Goal: Navigation & Orientation: Find specific page/section

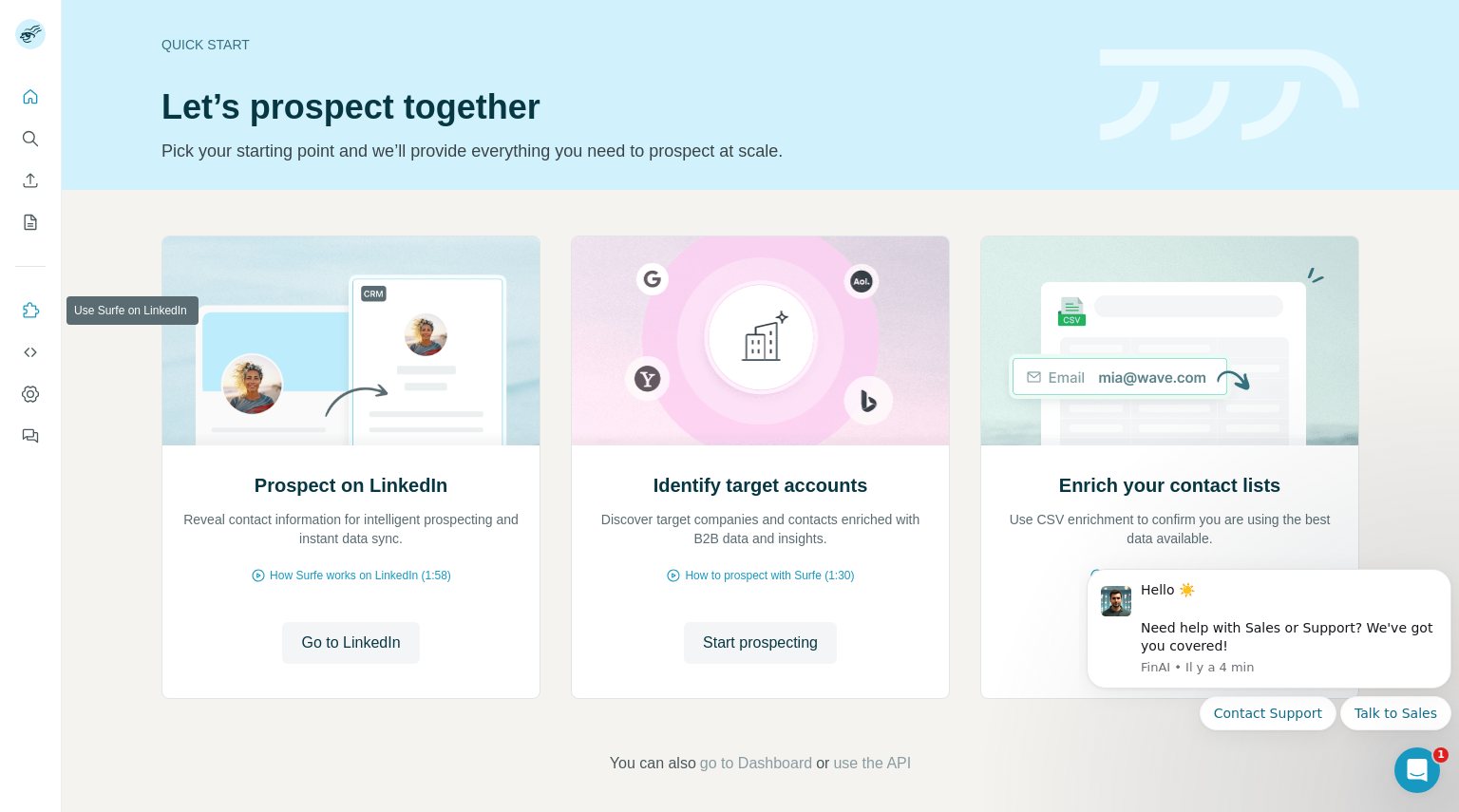
click at [23, 305] on icon "Use Surfe on LinkedIn" at bounding box center [29, 310] width 19 height 19
click at [24, 318] on icon "Use Surfe on LinkedIn" at bounding box center [29, 310] width 19 height 19
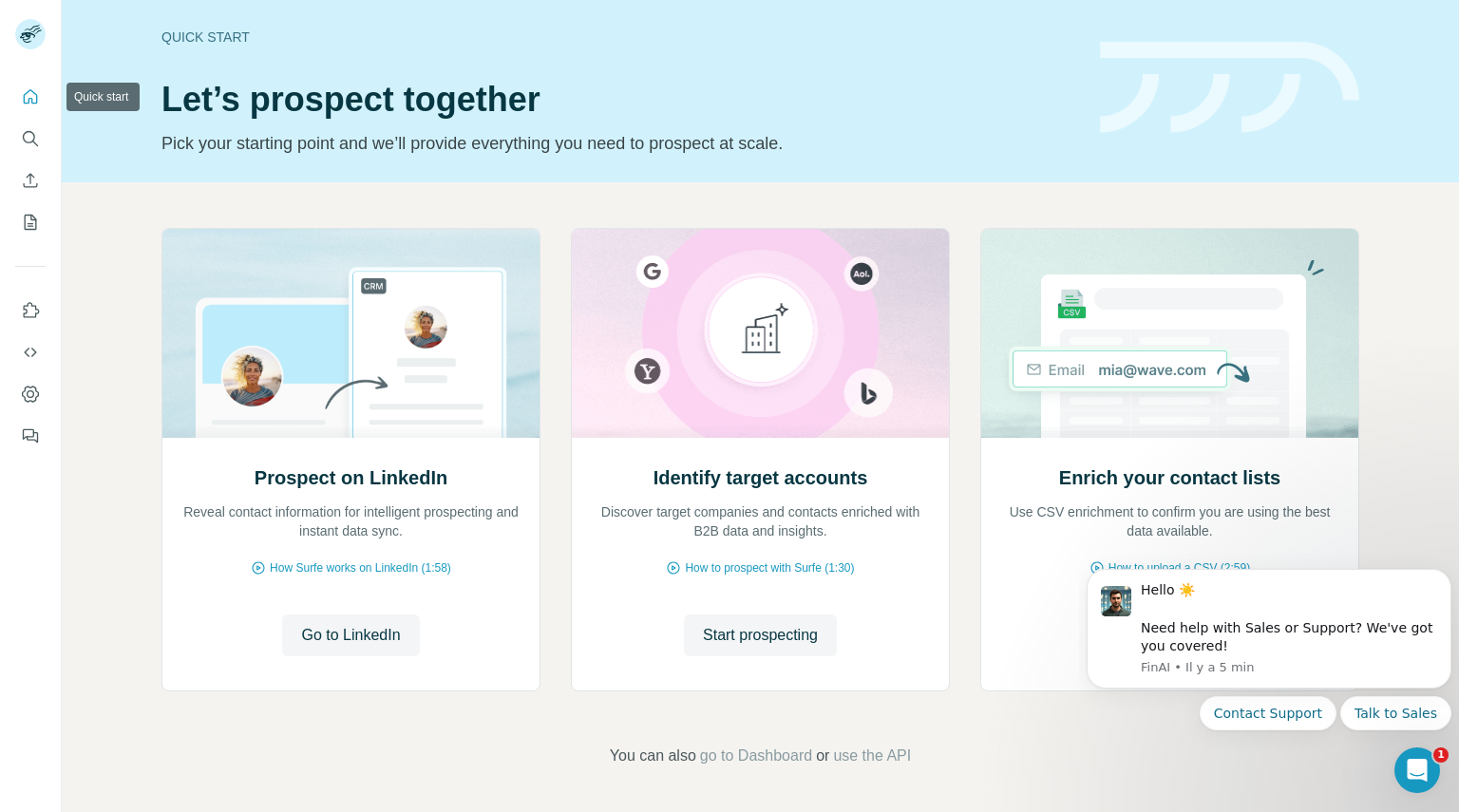
click at [30, 96] on icon "Quick start" at bounding box center [29, 96] width 19 height 19
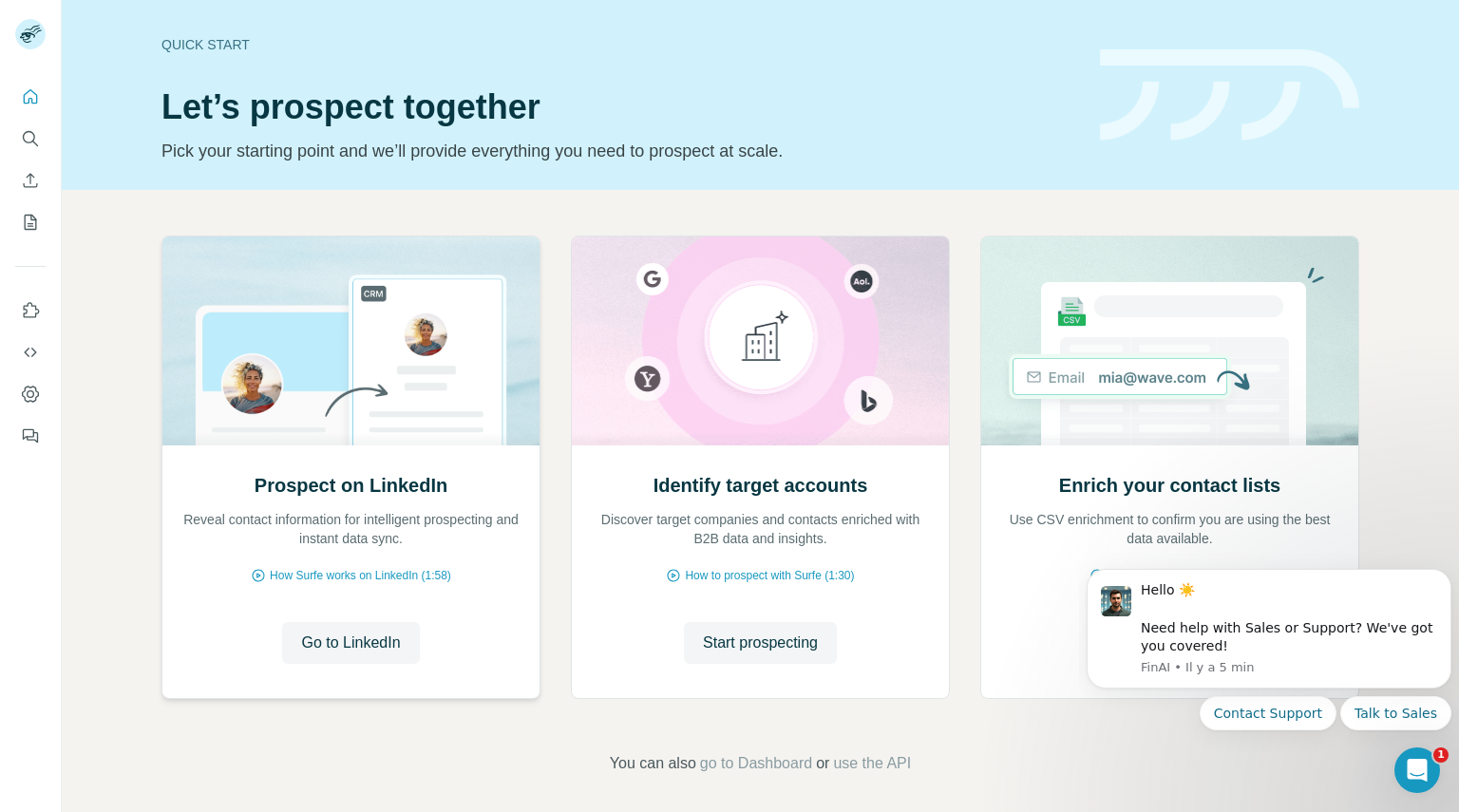
scroll to position [8, 0]
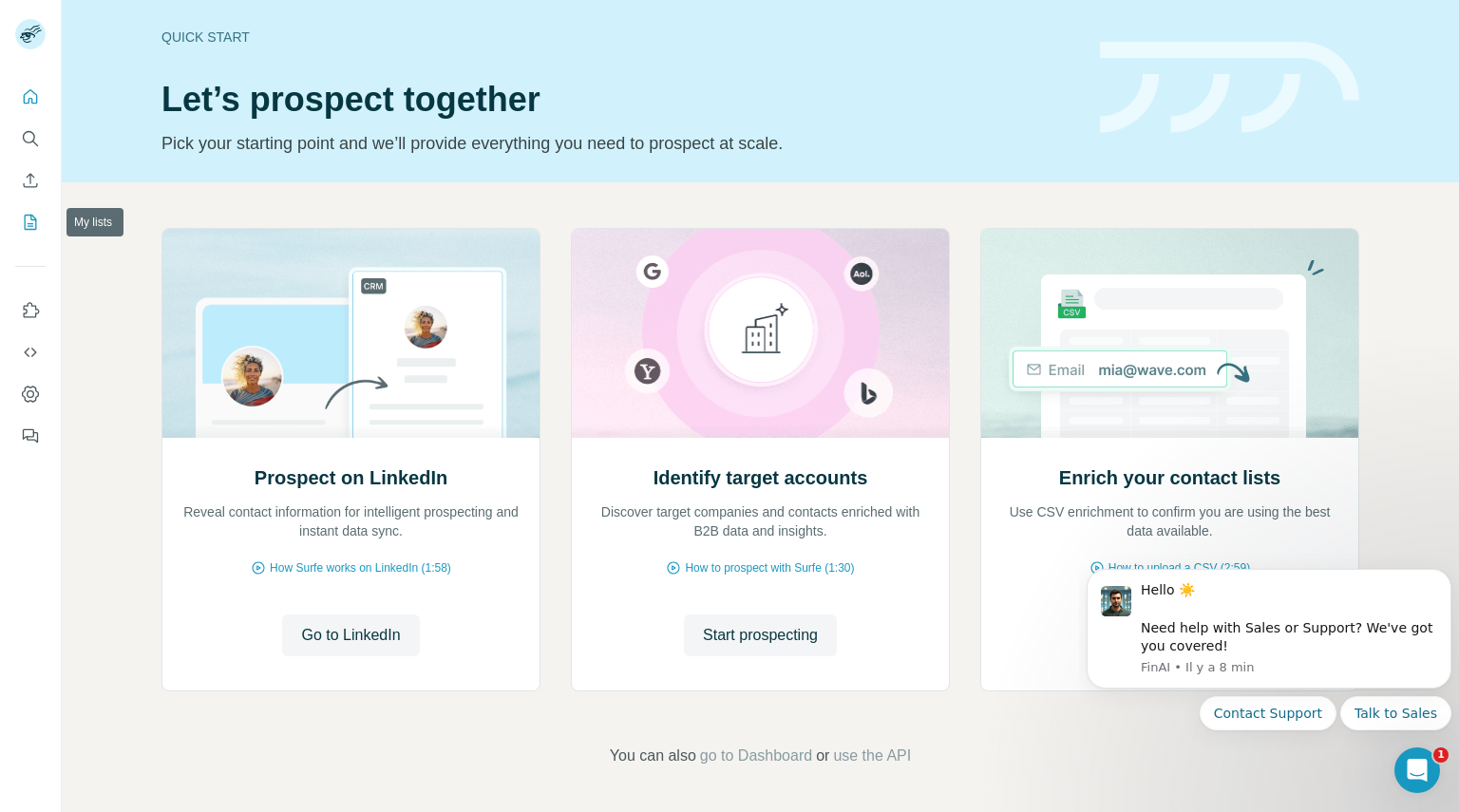
click at [30, 221] on icon "My lists" at bounding box center [29, 221] width 19 height 19
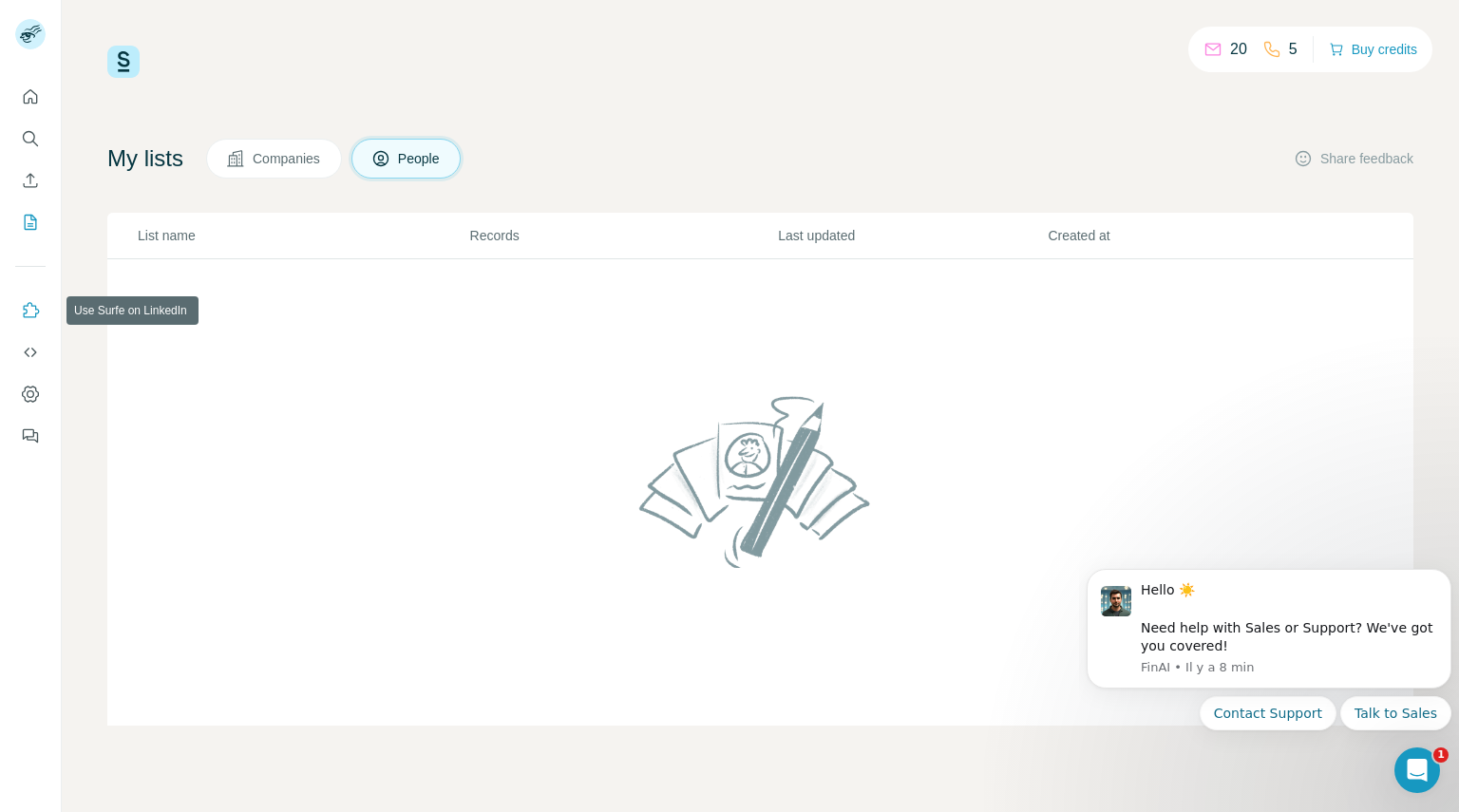
click at [28, 314] on icon "Use Surfe on LinkedIn" at bounding box center [29, 310] width 19 height 19
click at [32, 358] on icon "Use Surfe API" at bounding box center [29, 351] width 19 height 19
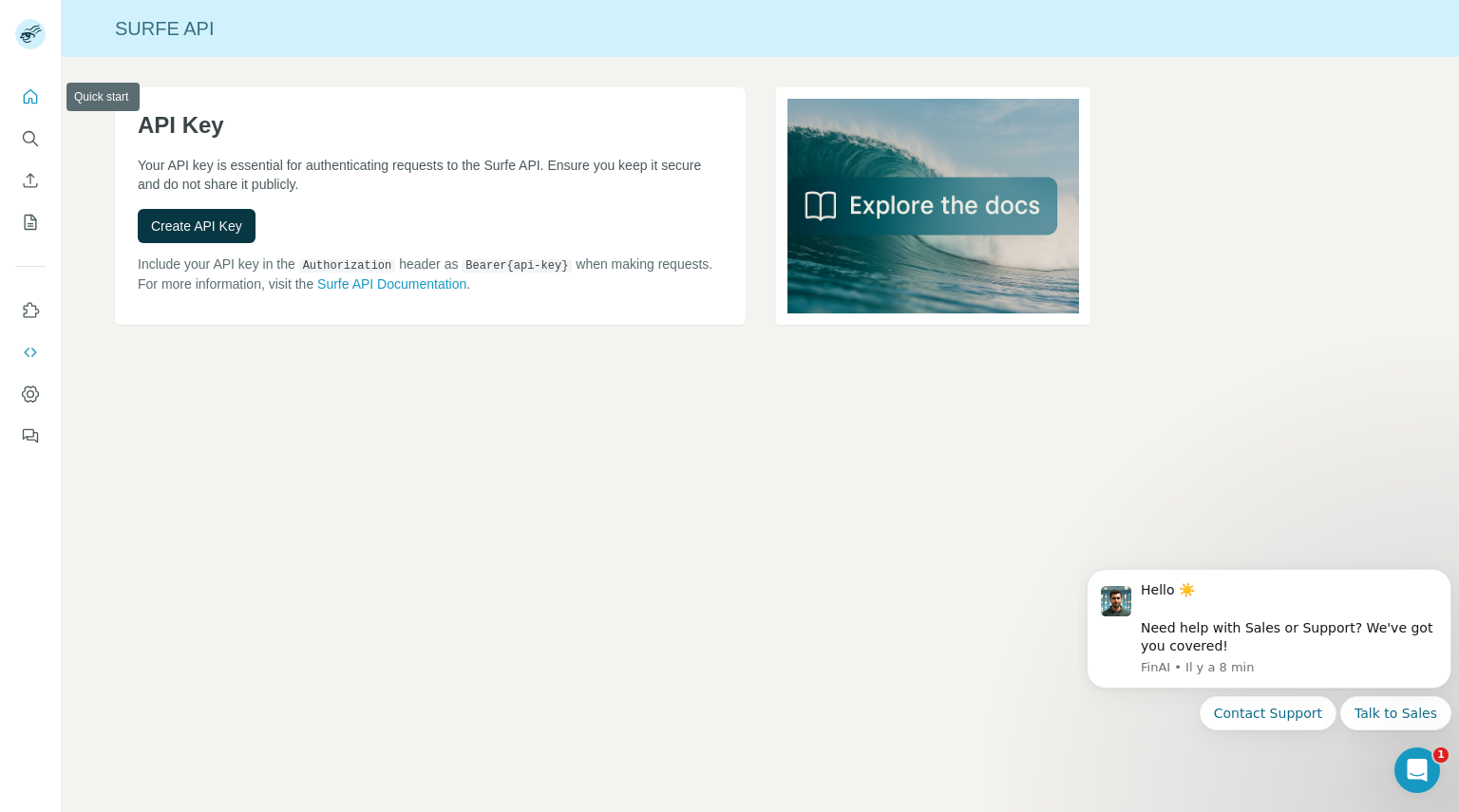
click at [26, 108] on button "Quick start" at bounding box center [30, 97] width 30 height 34
